Goal: Navigation & Orientation: Find specific page/section

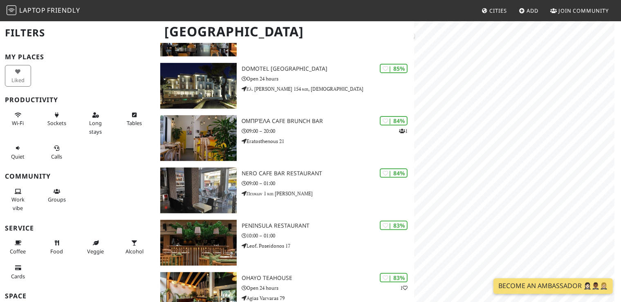
click at [465, 183] on div "Map marker" at bounding box center [466, 187] width 11 height 11
